Goal: Information Seeking & Learning: Learn about a topic

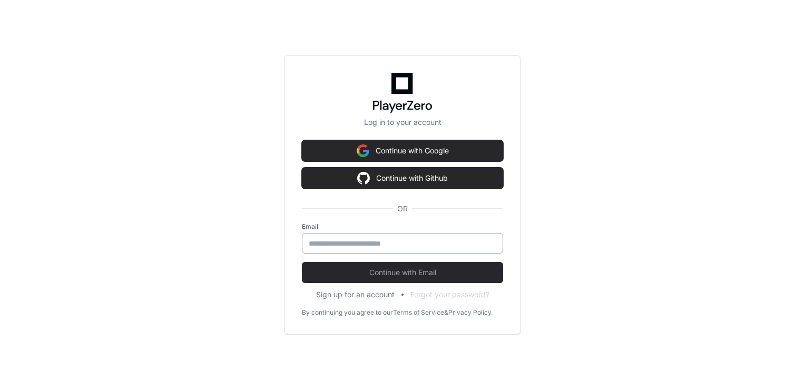
click at [401, 249] on div at bounding box center [402, 243] width 201 height 21
click at [398, 245] on input "email" at bounding box center [402, 243] width 187 height 11
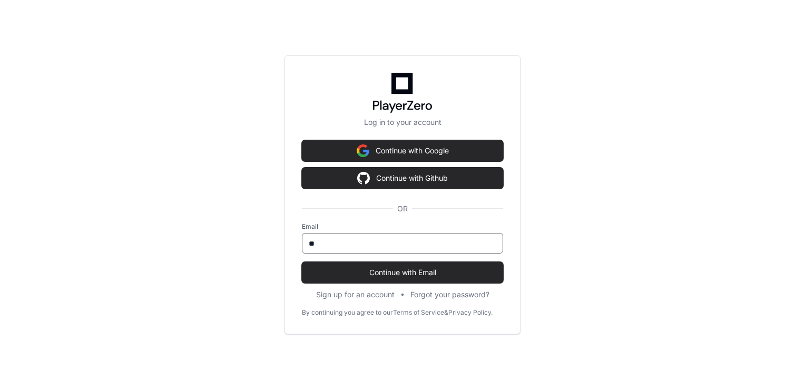
click at [398, 245] on input "**" at bounding box center [402, 243] width 187 height 11
type input "**********"
click at [302, 262] on button "Continue with Email" at bounding box center [402, 272] width 201 height 21
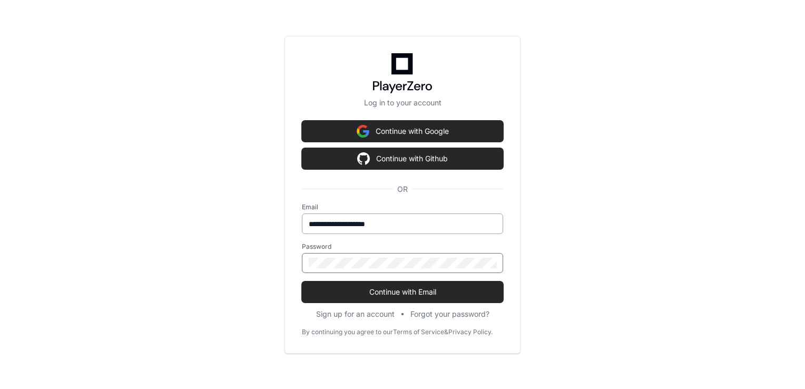
click at [302, 281] on button "Continue with Email" at bounding box center [402, 291] width 201 height 21
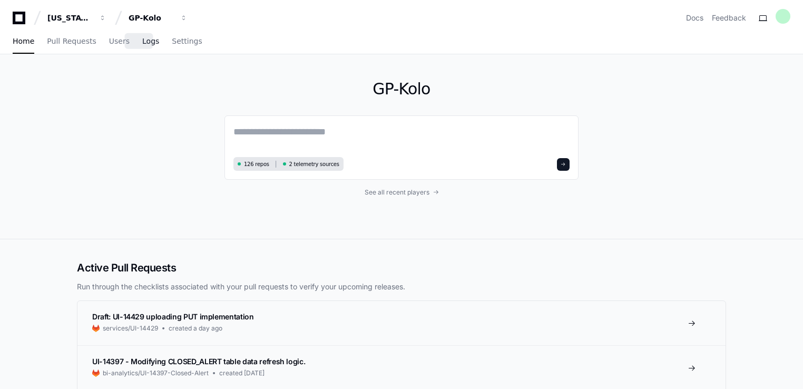
click at [142, 50] on link "Logs" at bounding box center [150, 41] width 17 height 24
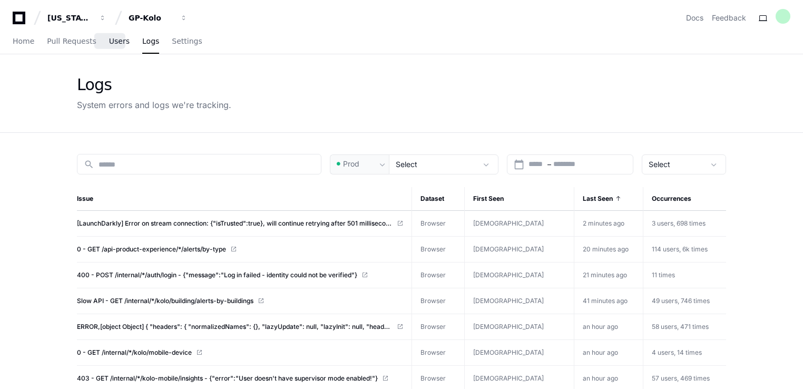
click at [115, 44] on span "Users" at bounding box center [119, 41] width 21 height 6
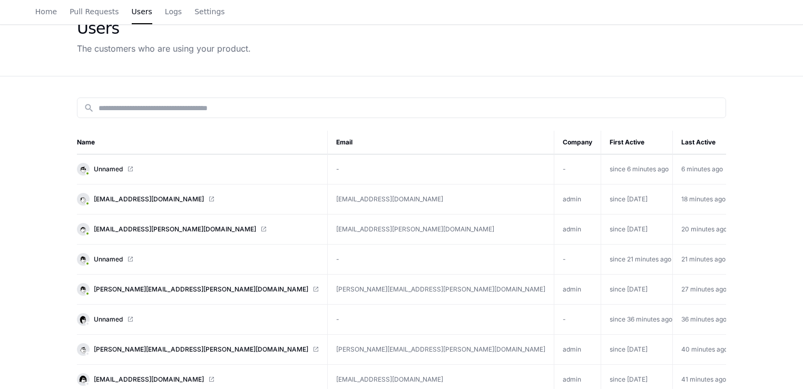
scroll to position [105, 0]
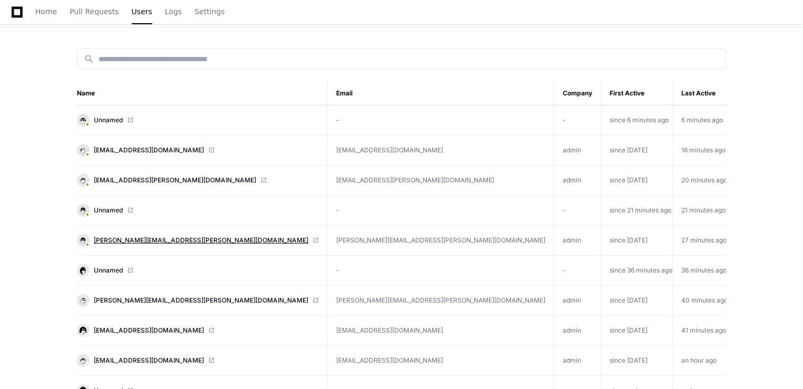
click at [145, 240] on span "travis.anderson-smith@compass-usa.com" at bounding box center [201, 240] width 214 height 8
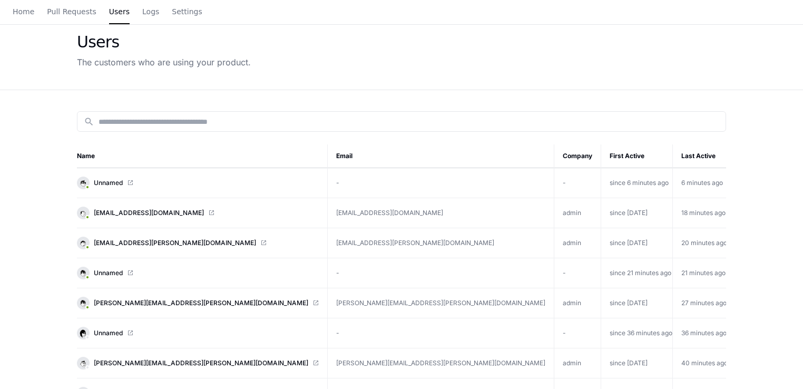
scroll to position [0, 0]
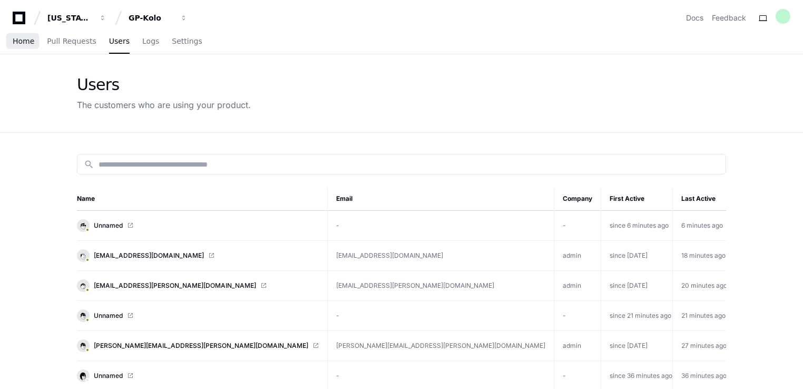
click at [23, 44] on span "Home" at bounding box center [24, 41] width 22 height 6
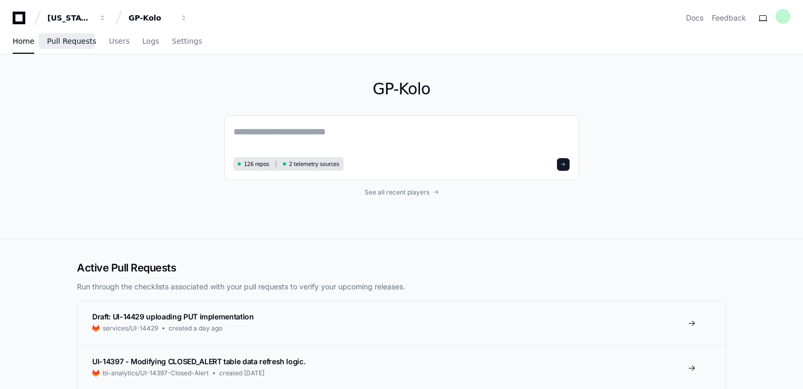
click at [70, 41] on span "Pull Requests" at bounding box center [71, 41] width 49 height 6
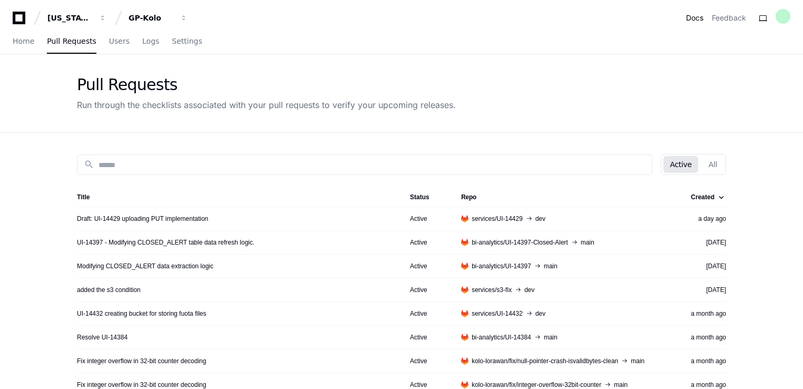
click at [688, 18] on link "Docs" at bounding box center [694, 18] width 17 height 11
click at [115, 43] on span "Users" at bounding box center [119, 41] width 21 height 6
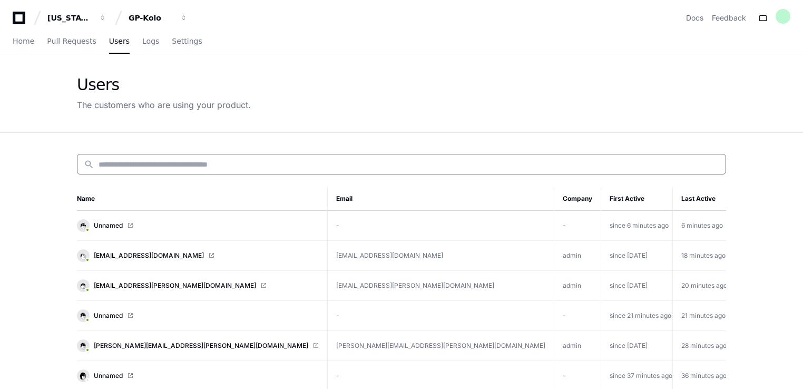
click at [204, 164] on input at bounding box center [408, 164] width 620 height 11
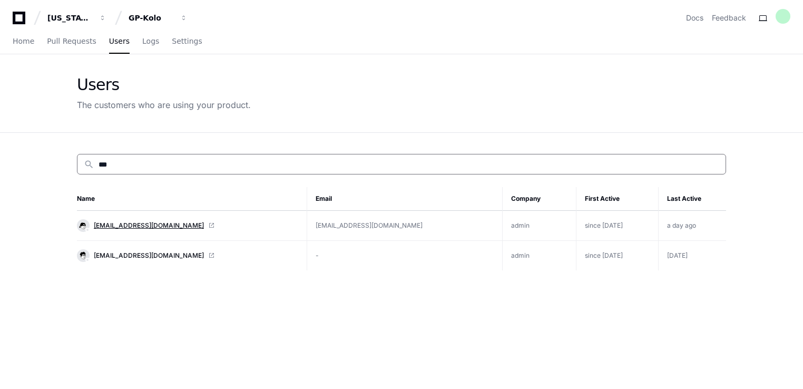
type input "***"
click at [132, 221] on span "lii.tan@gapac.com" at bounding box center [149, 225] width 110 height 8
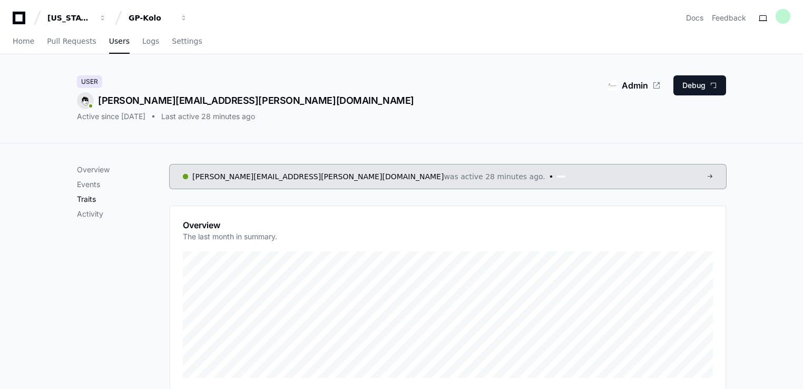
click at [93, 199] on p "Traits" at bounding box center [123, 199] width 93 height 11
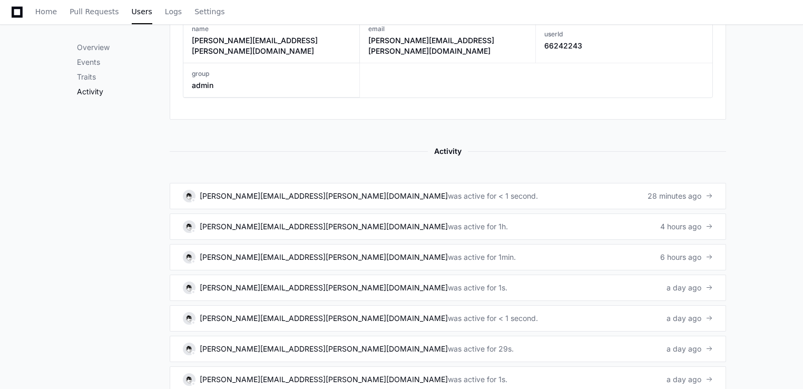
click at [98, 92] on p "Activity" at bounding box center [123, 91] width 93 height 11
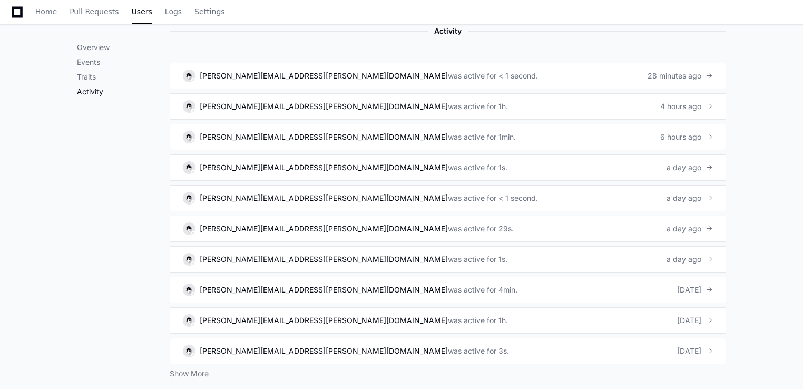
scroll to position [751, 0]
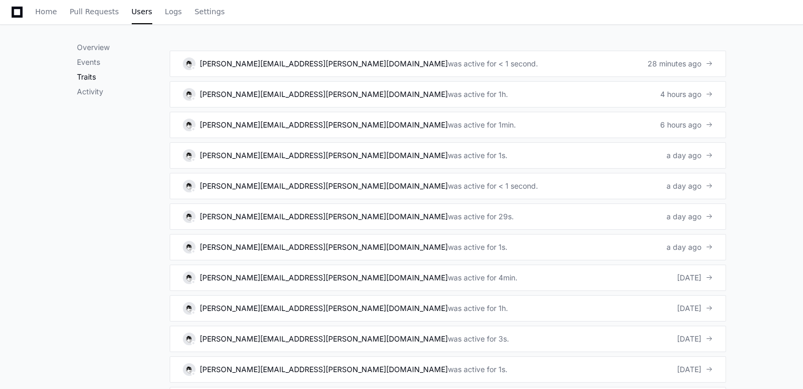
click at [84, 77] on p "Traits" at bounding box center [123, 77] width 93 height 11
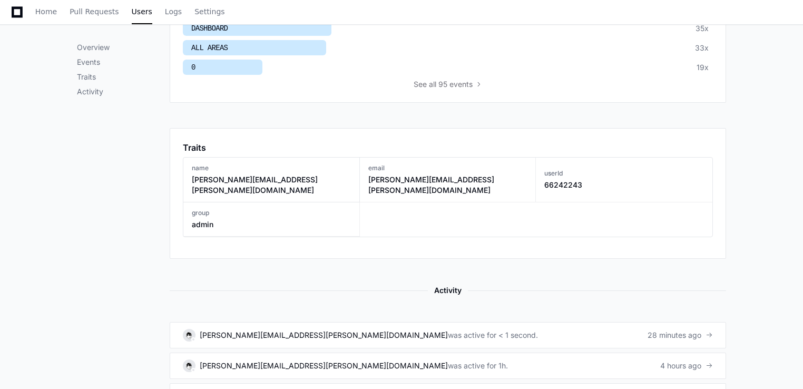
scroll to position [461, 0]
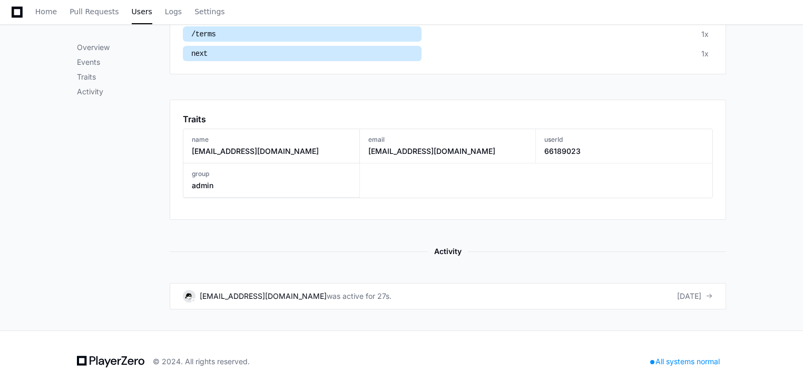
scroll to position [434, 0]
click at [326, 294] on div "was active for 27s." at bounding box center [358, 295] width 65 height 11
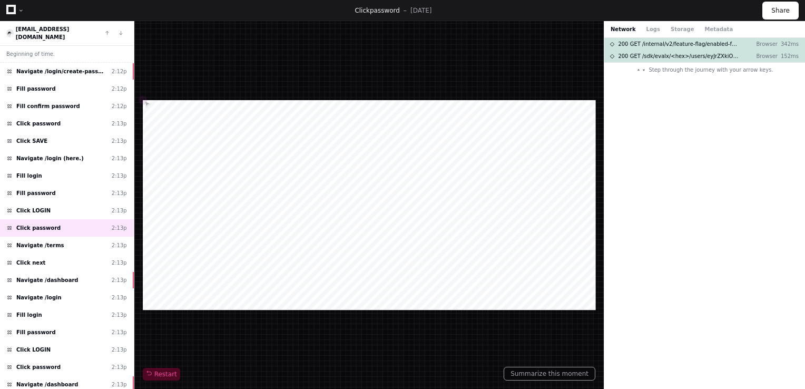
click at [348, 218] on div at bounding box center [369, 205] width 452 height 210
click at [697, 264] on div "200 GET /internal/v2/feature-flag/enabled-features Browser 342ms 200 GET /sdk/e…" at bounding box center [704, 213] width 201 height 351
click at [646, 31] on button "Logs" at bounding box center [653, 29] width 14 height 8
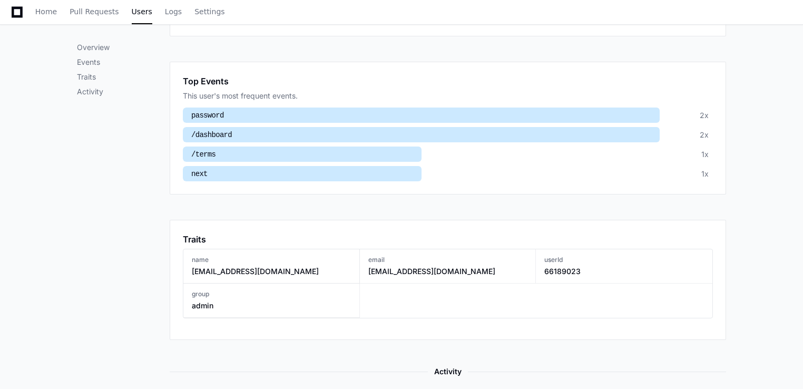
scroll to position [221, 0]
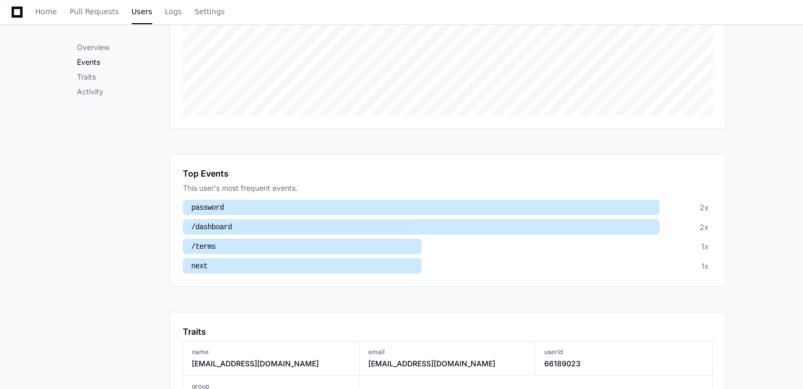
click at [97, 62] on p "Events" at bounding box center [123, 62] width 93 height 11
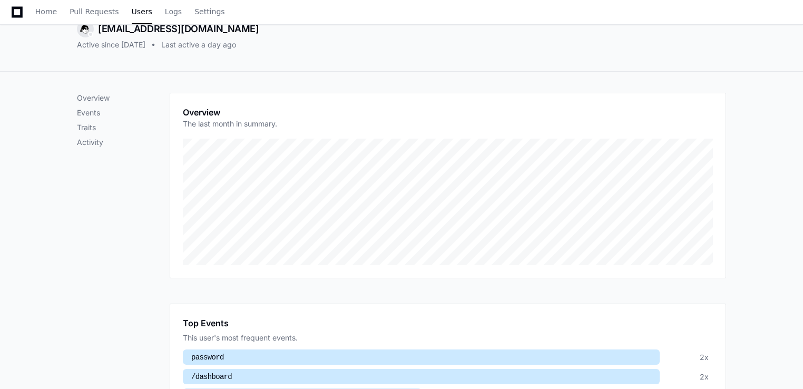
scroll to position [0, 0]
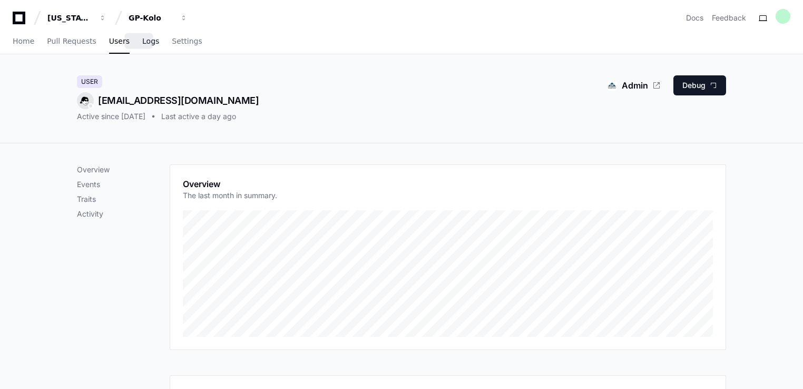
click at [142, 43] on span "Logs" at bounding box center [150, 41] width 17 height 6
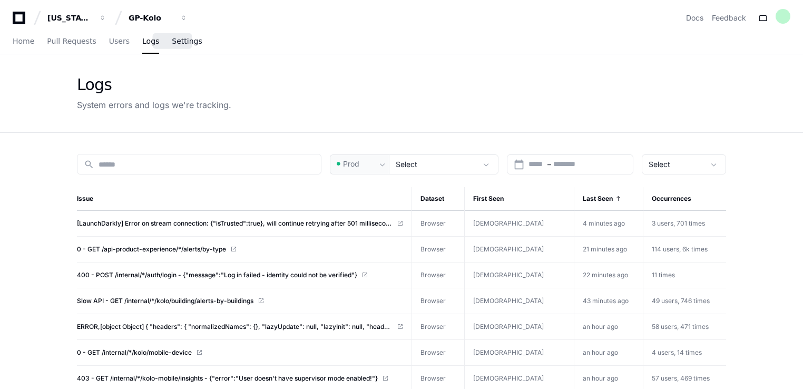
click at [172, 48] on link "Settings" at bounding box center [187, 41] width 30 height 24
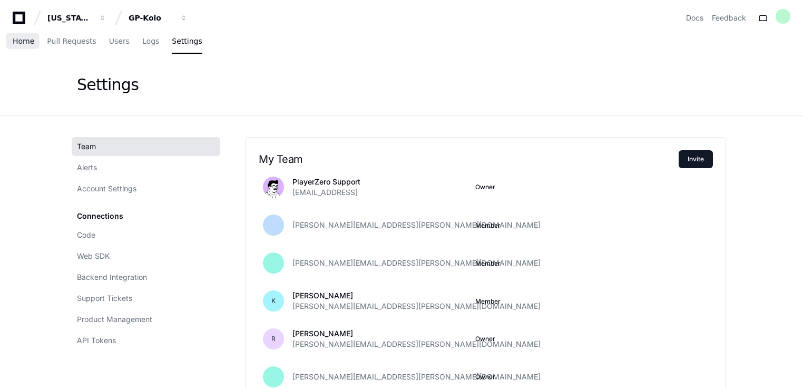
click at [16, 38] on span "Home" at bounding box center [24, 41] width 22 height 6
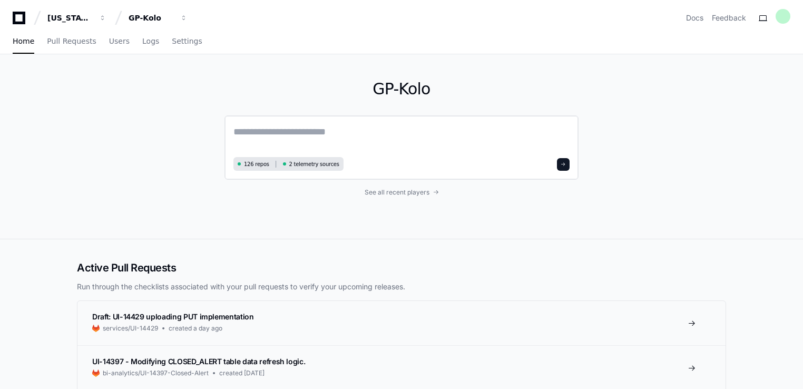
click at [249, 164] on span "126 repos" at bounding box center [256, 164] width 25 height 8
click at [385, 190] on span "See all recent players" at bounding box center [396, 192] width 65 height 8
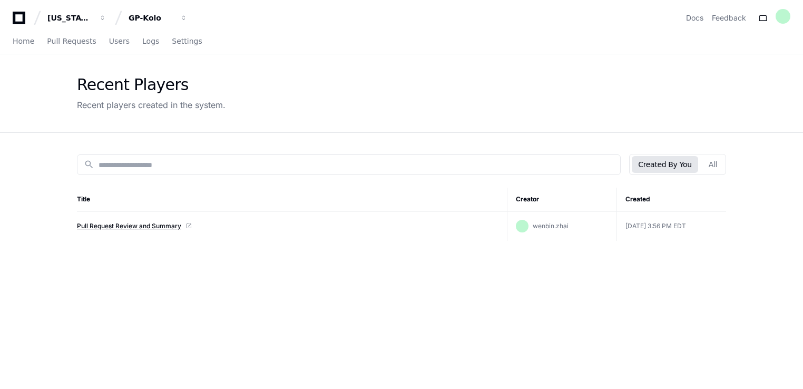
click at [156, 228] on link "Pull Request Review and Summary" at bounding box center [129, 226] width 104 height 8
click at [15, 42] on span "Home" at bounding box center [24, 41] width 22 height 6
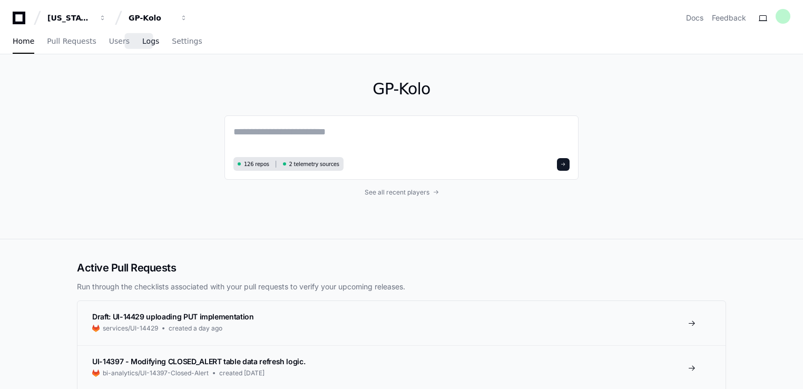
click at [142, 43] on span "Logs" at bounding box center [150, 41] width 17 height 6
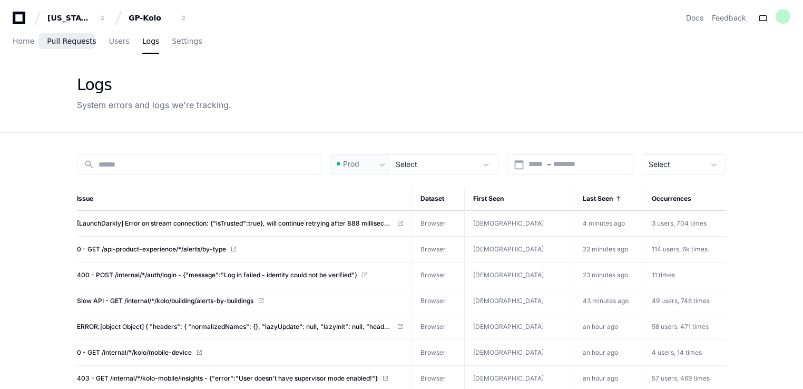
click at [78, 40] on span "Pull Requests" at bounding box center [71, 41] width 49 height 6
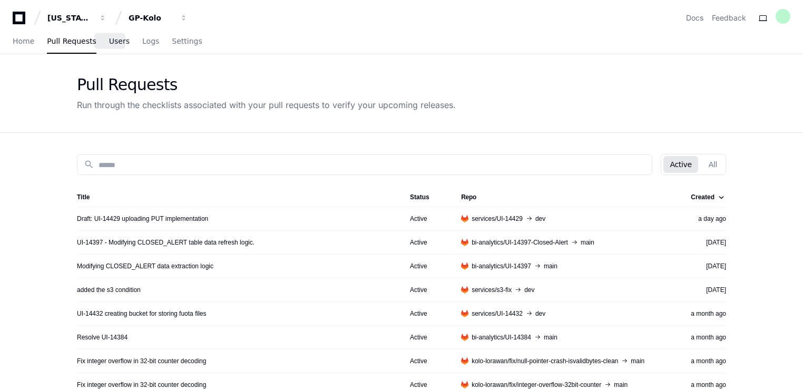
click at [109, 39] on span "Users" at bounding box center [119, 41] width 21 height 6
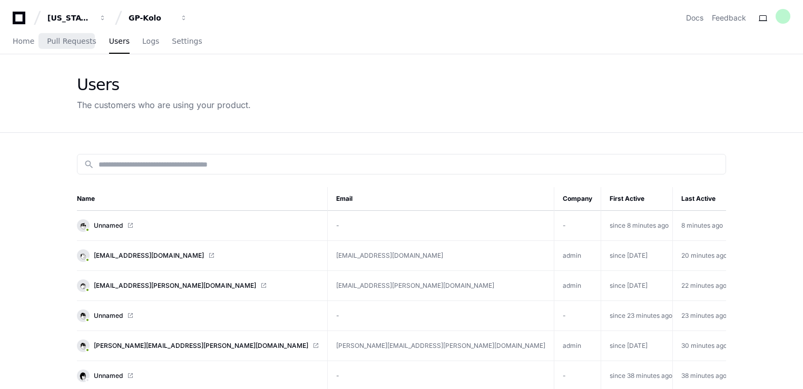
click at [32, 44] on div "Home Pull Requests Users Logs Settings" at bounding box center [108, 41] width 190 height 24
click at [26, 44] on span "Home" at bounding box center [24, 41] width 22 height 6
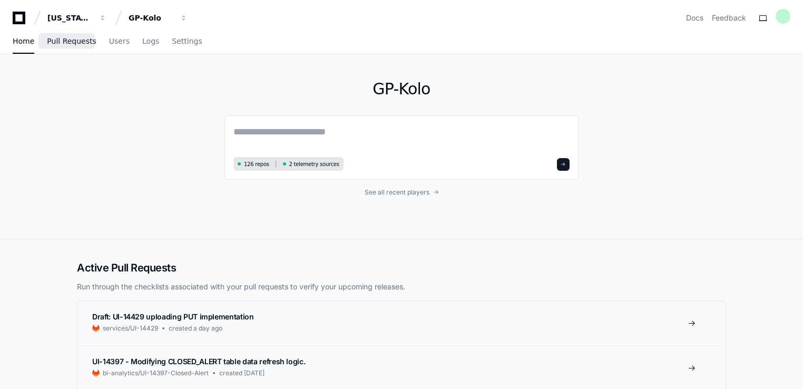
click at [72, 44] on span "Pull Requests" at bounding box center [71, 41] width 49 height 6
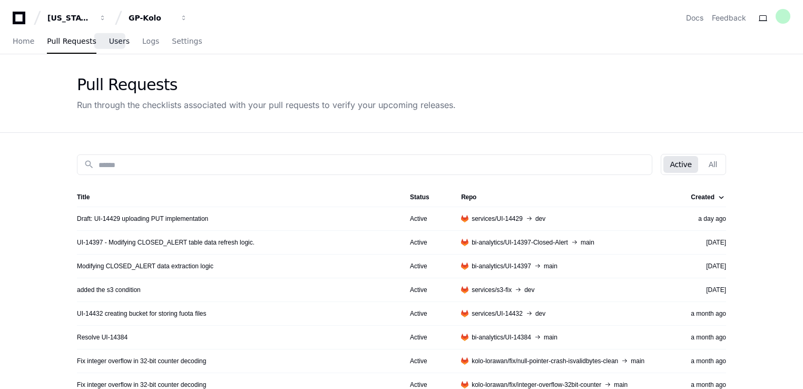
click at [109, 41] on span "Users" at bounding box center [119, 41] width 21 height 6
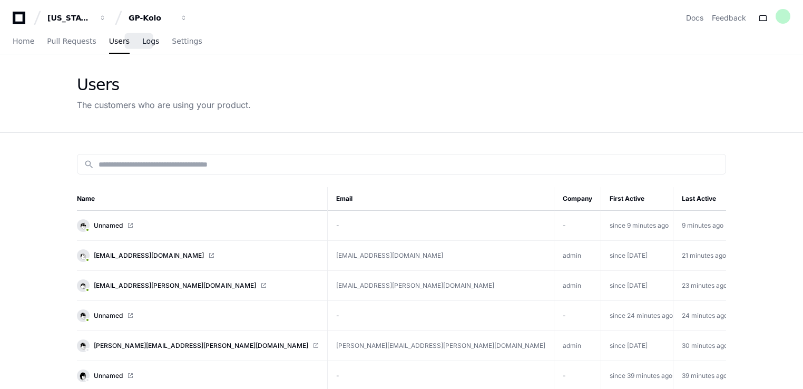
click at [142, 49] on link "Logs" at bounding box center [150, 41] width 17 height 24
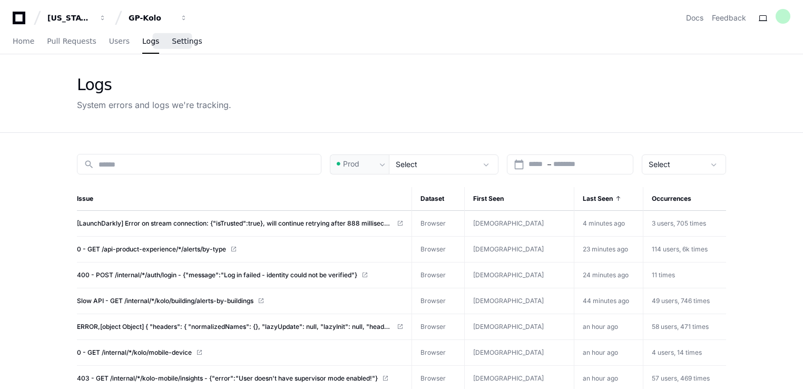
click at [173, 48] on link "Settings" at bounding box center [187, 41] width 30 height 24
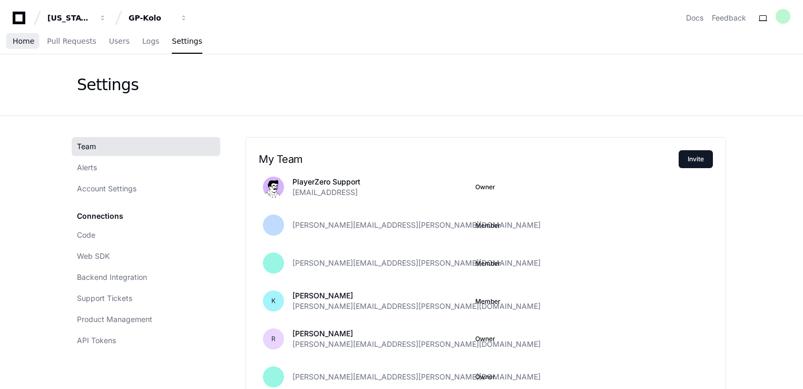
click at [21, 41] on span "Home" at bounding box center [24, 41] width 22 height 6
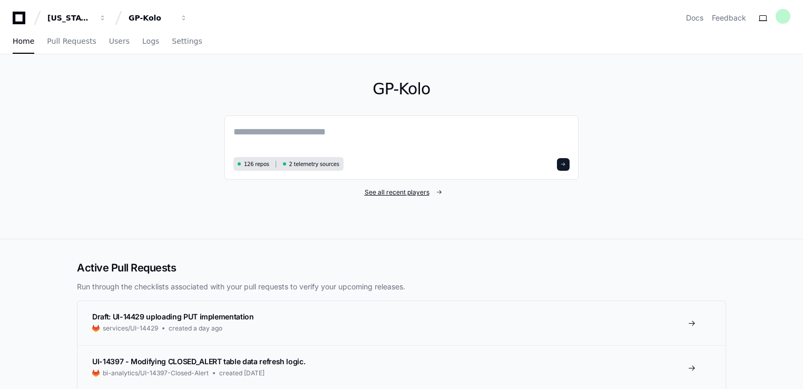
click at [399, 193] on span "See all recent players" at bounding box center [396, 192] width 65 height 8
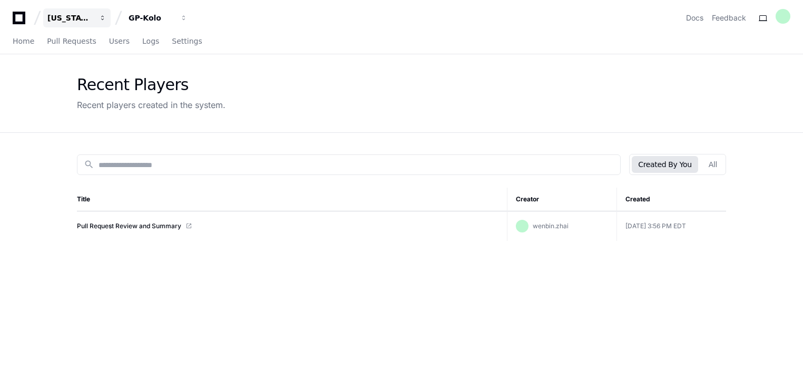
click at [75, 20] on div "[US_STATE] Pacific" at bounding box center [69, 18] width 45 height 11
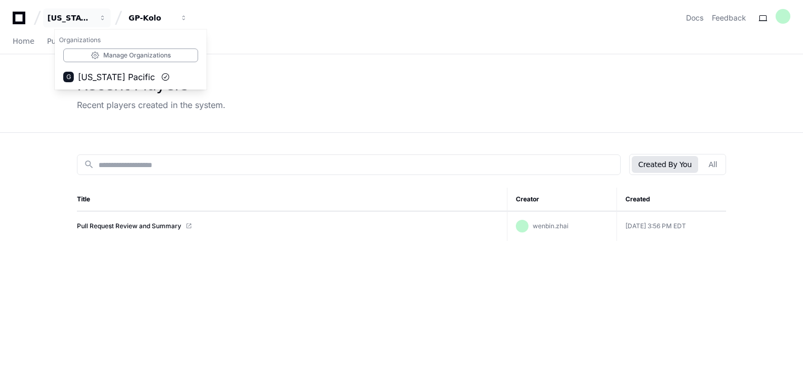
click at [20, 86] on div "Recent Players Recent players created in the system." at bounding box center [401, 93] width 803 height 78
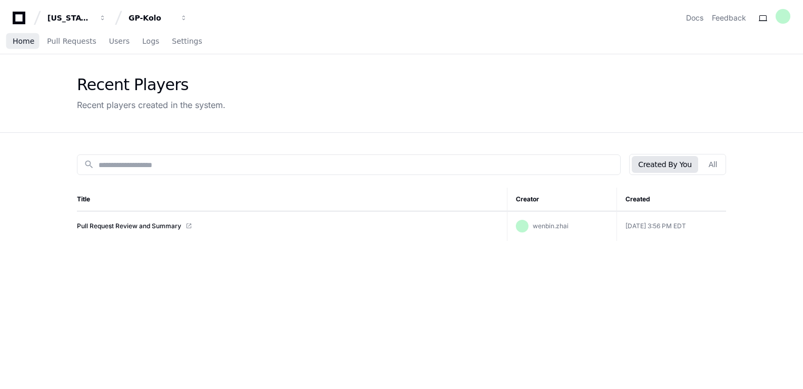
click at [18, 44] on span "Home" at bounding box center [24, 41] width 22 height 6
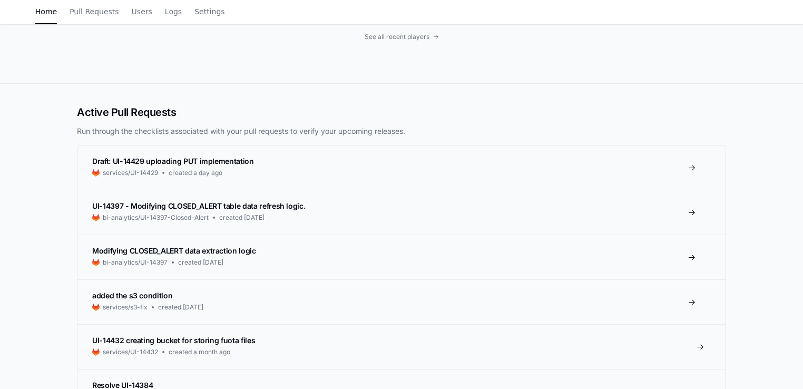
scroll to position [158, 0]
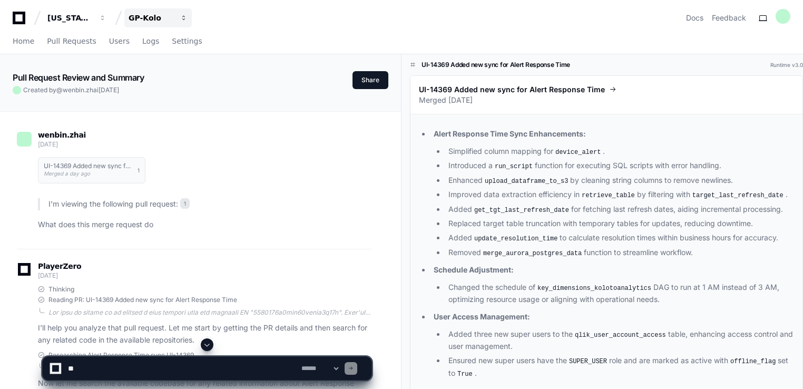
click at [93, 21] on div "GP-Kolo" at bounding box center [69, 18] width 45 height 11
click at [253, 27] on div "Georgia Pacific GP-Kolo Projects Join or create a project G GP-Kolo Docs Feedba…" at bounding box center [401, 17] width 777 height 19
click at [62, 44] on span "Pull Requests" at bounding box center [71, 41] width 49 height 6
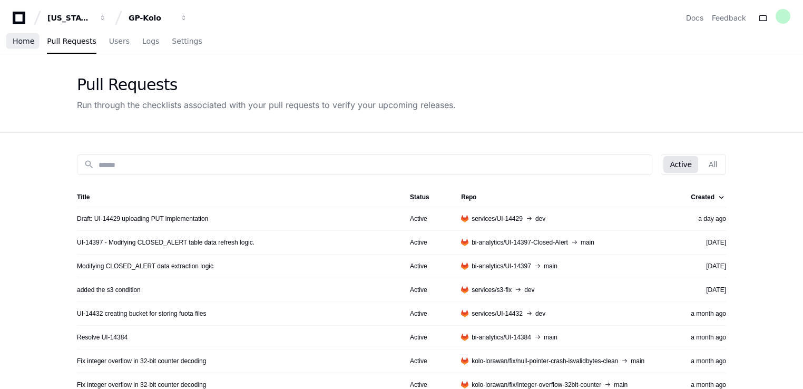
click at [23, 46] on link "Home" at bounding box center [24, 41] width 22 height 24
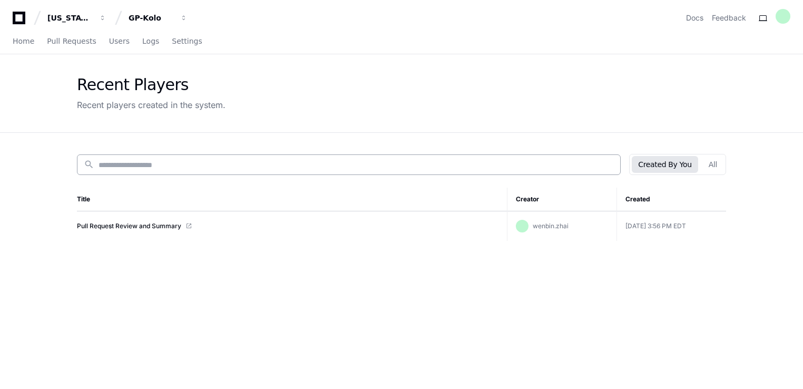
click at [194, 164] on input at bounding box center [355, 165] width 515 height 11
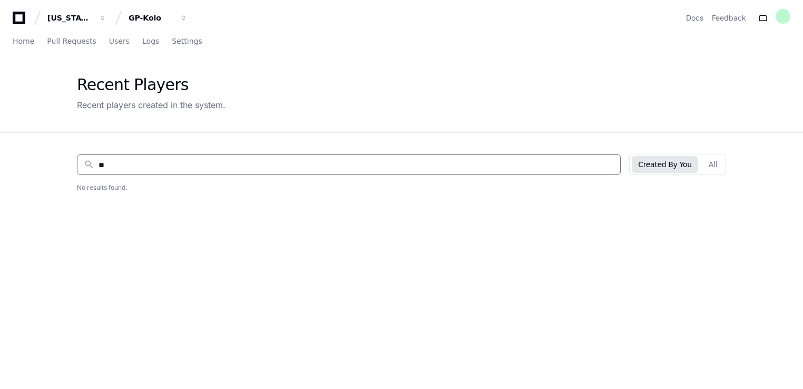
type input "*"
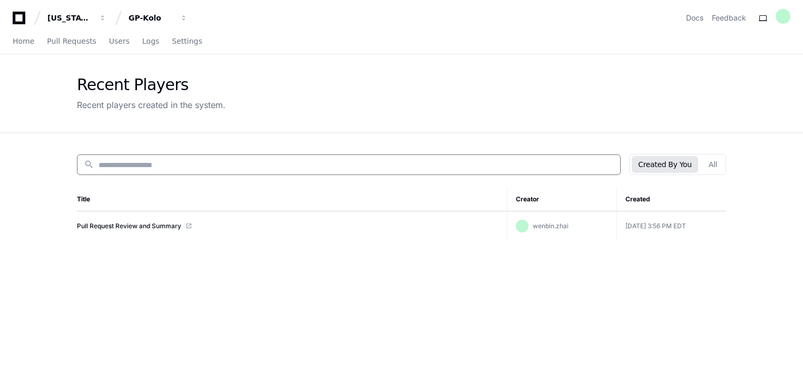
click at [48, 190] on app-recent-players "Recent Players Recent players created in the system. search Created By You All …" at bounding box center [401, 287] width 803 height 467
click at [718, 165] on button "All" at bounding box center [712, 164] width 21 height 17
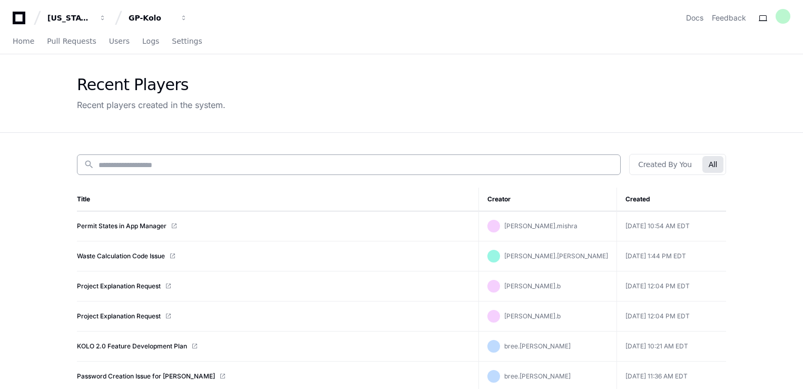
click at [473, 165] on input at bounding box center [355, 165] width 515 height 11
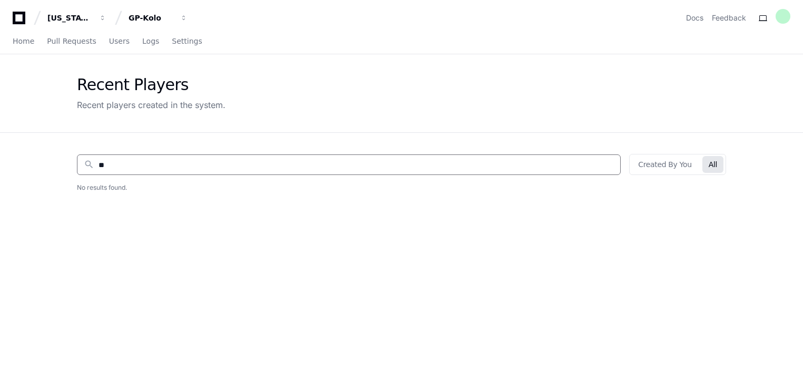
type input "*"
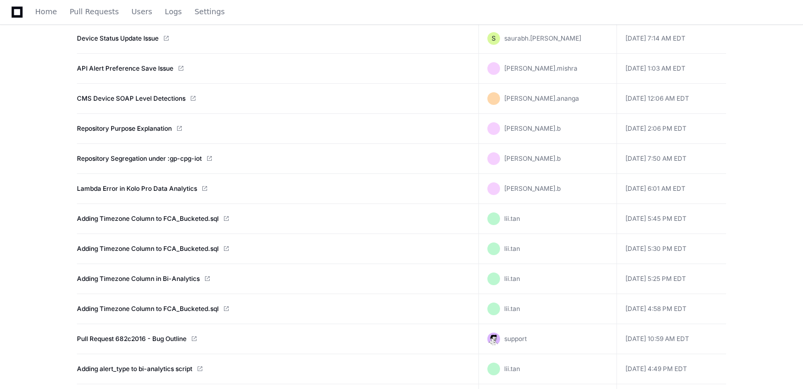
scroll to position [4180, 0]
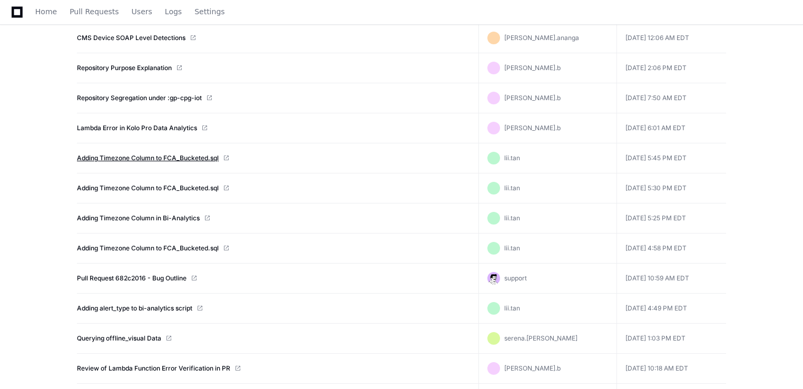
click at [196, 154] on link "Adding Timezone Column to FCA_Bucketed.sql" at bounding box center [148, 158] width 142 height 8
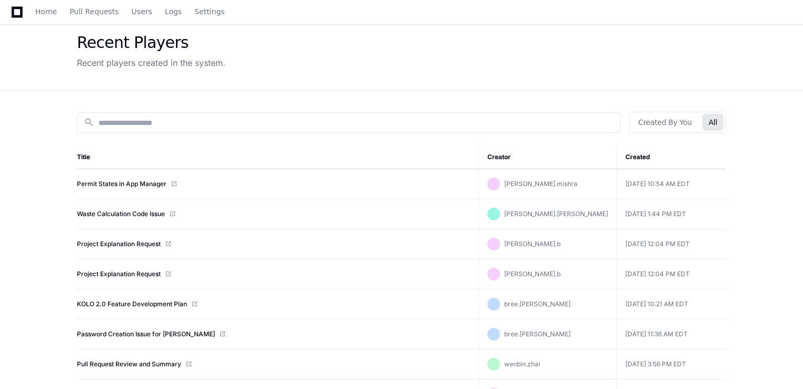
scroll to position [0, 0]
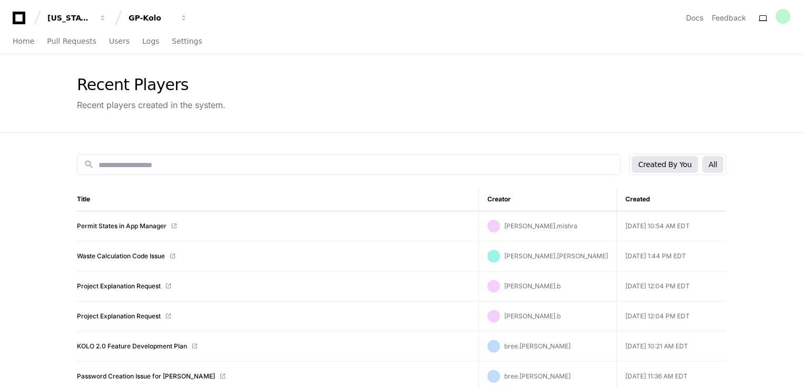
click at [672, 169] on button "Created By You" at bounding box center [664, 164] width 66 height 17
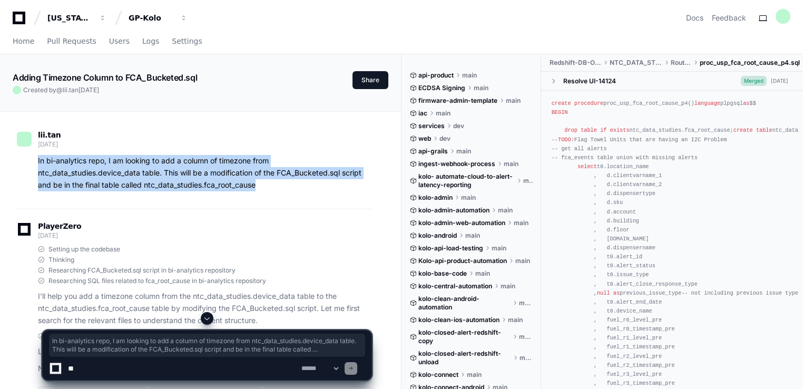
drag, startPoint x: 277, startPoint y: 186, endPoint x: 35, endPoint y: 161, distance: 243.0
click at [35, 161] on div "In bi-analytics repo, I am looking to add a column of timezone from ntc_data_st…" at bounding box center [194, 173] width 354 height 36
copy p "In bi-analytics repo, I am looking to add a column of timezone from ntc_data_st…"
